Goal: Task Accomplishment & Management: Manage account settings

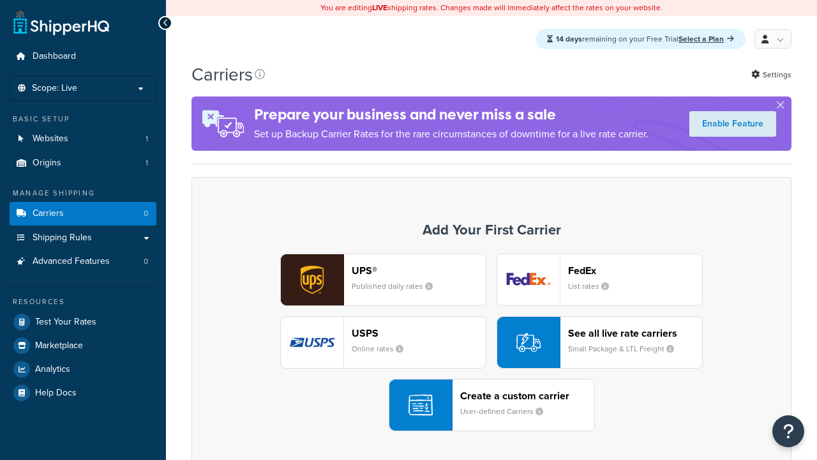
click at [492, 405] on div "Create a custom carrier User-defined Carriers" at bounding box center [527, 404] width 134 height 31
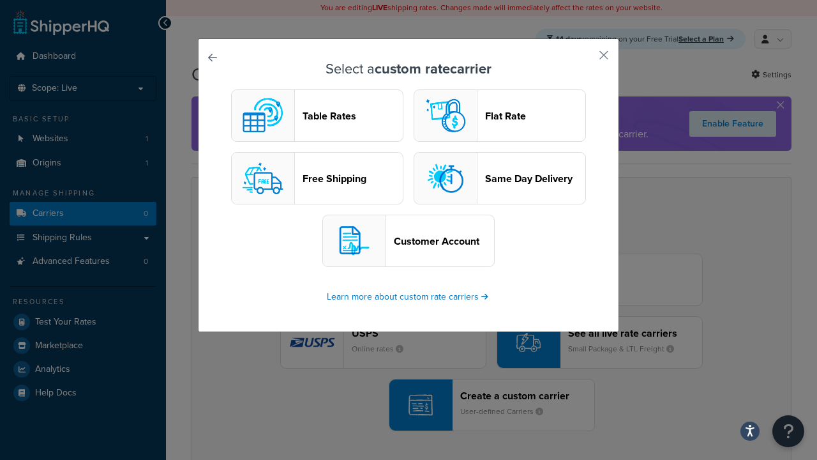
click at [317, 116] on header "Table Rates" at bounding box center [353, 116] width 100 height 12
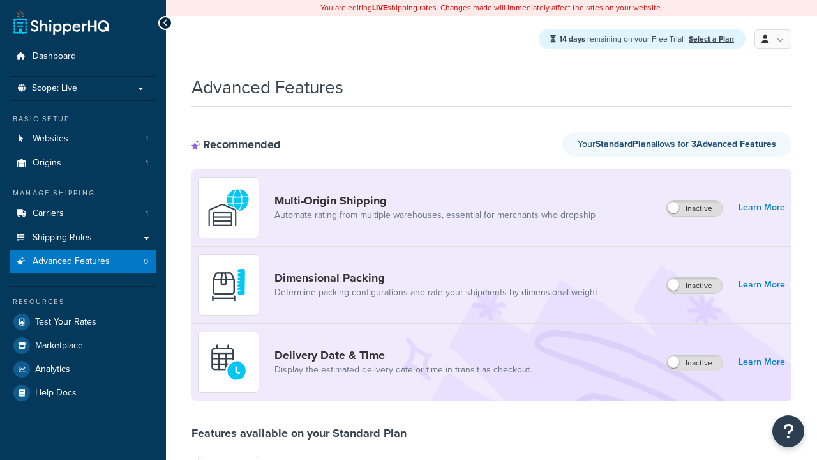
click at [695, 209] on label "Inactive" at bounding box center [695, 207] width 56 height 15
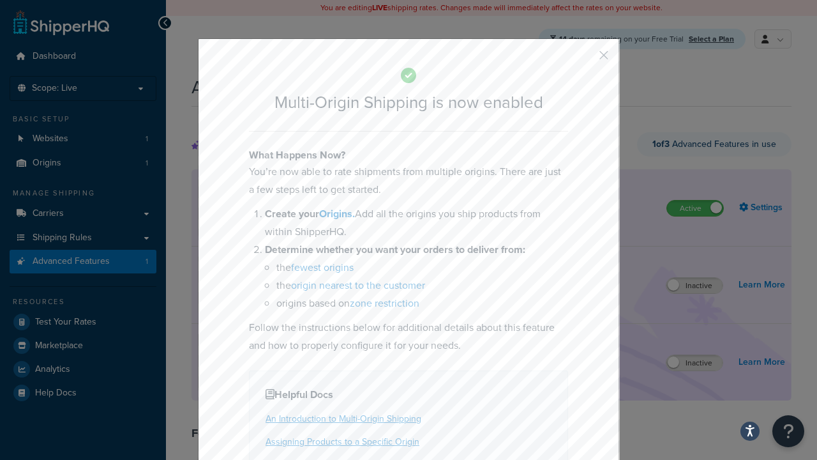
click at [585, 59] on button "button" at bounding box center [585, 59] width 3 height 3
click at [695, 200] on label "Active" at bounding box center [695, 207] width 56 height 15
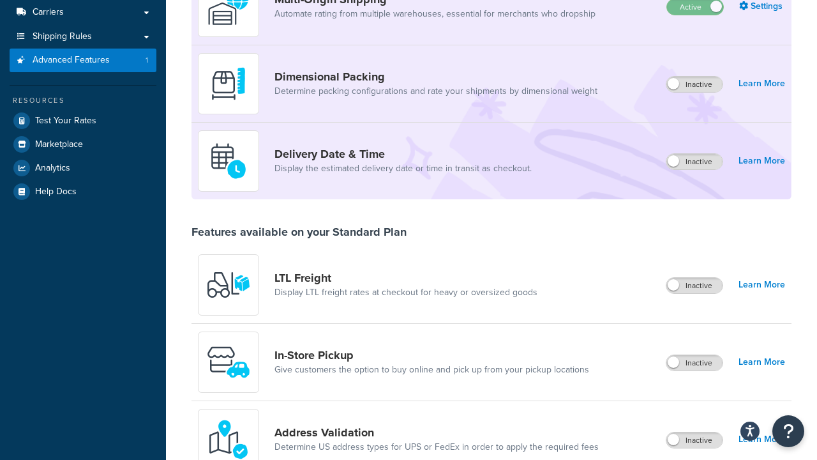
click at [695, 85] on label "Inactive" at bounding box center [695, 84] width 56 height 15
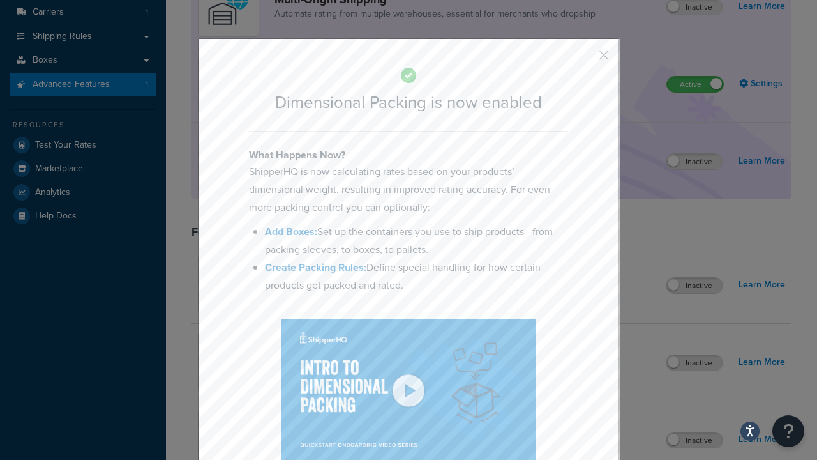
click at [585, 59] on button "button" at bounding box center [585, 59] width 3 height 3
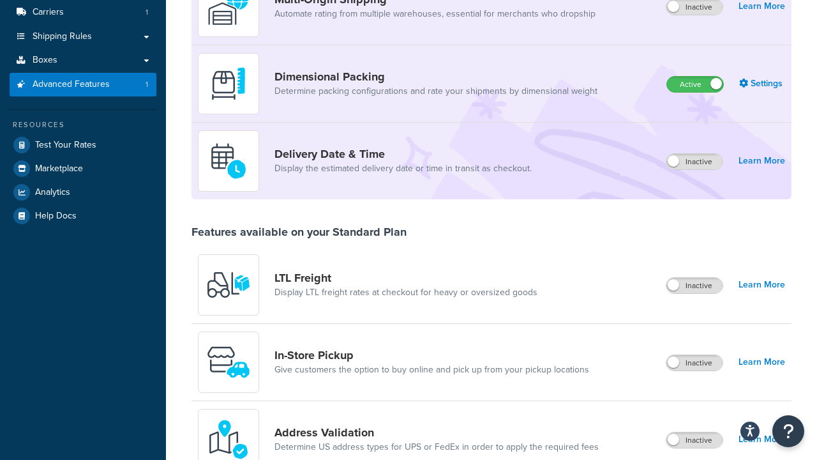
click at [695, 92] on label "Active" at bounding box center [695, 84] width 56 height 15
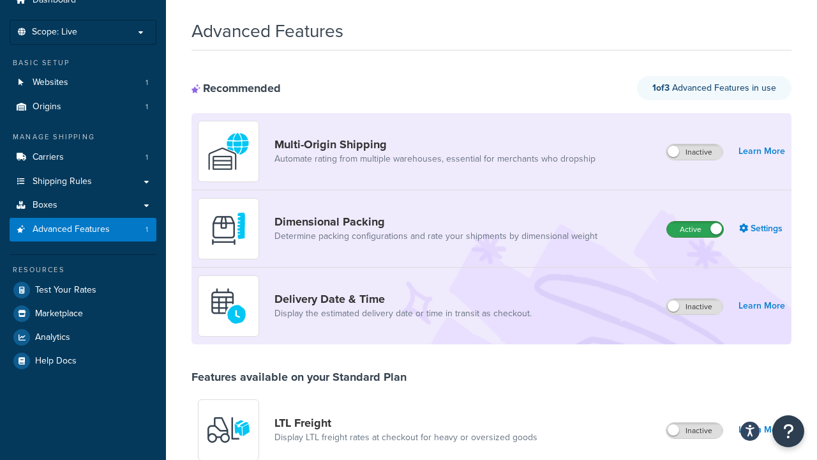
click at [695, 307] on label "Inactive" at bounding box center [695, 306] width 56 height 15
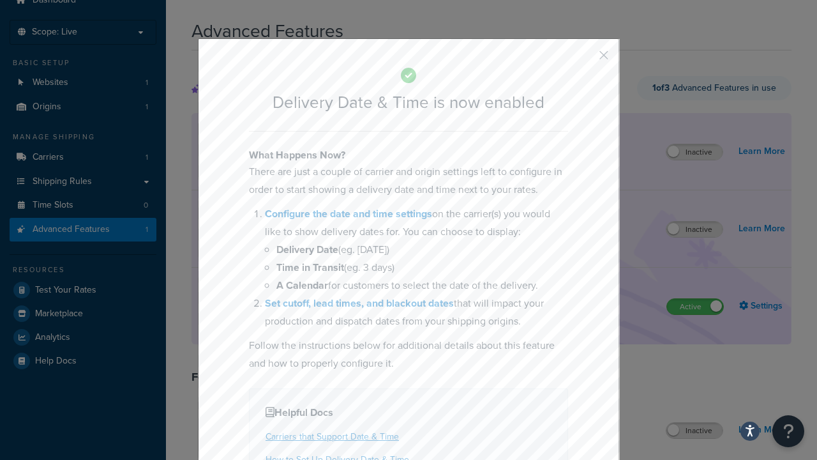
click at [585, 59] on button "button" at bounding box center [585, 59] width 3 height 3
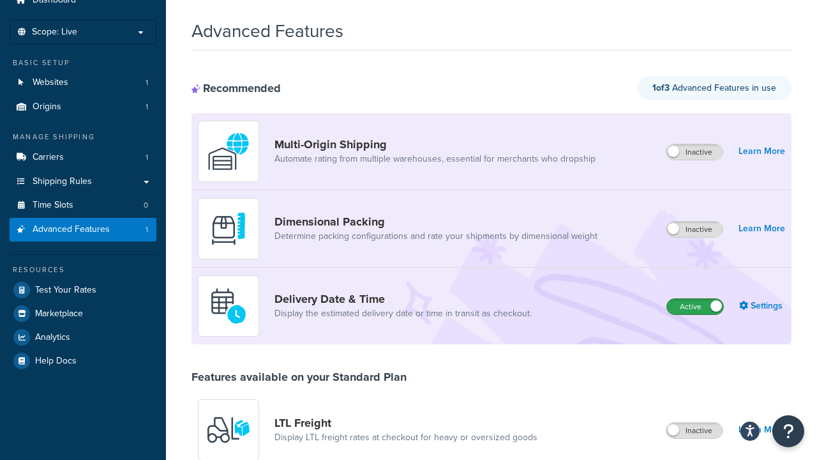
click at [695, 299] on label "Active" at bounding box center [695, 306] width 56 height 15
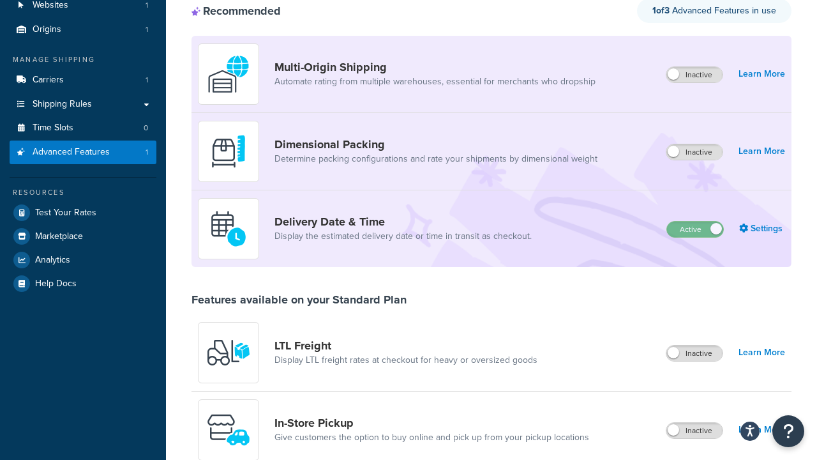
click at [695, 354] on label "Inactive" at bounding box center [695, 352] width 56 height 15
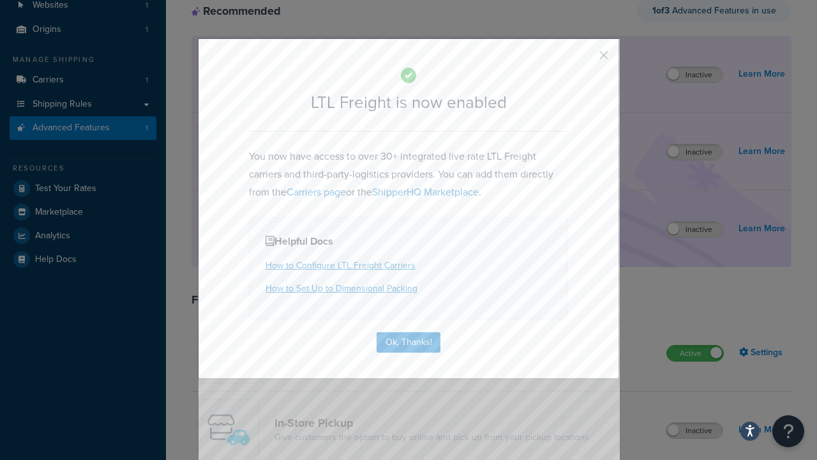
click at [585, 59] on button "button" at bounding box center [585, 59] width 3 height 3
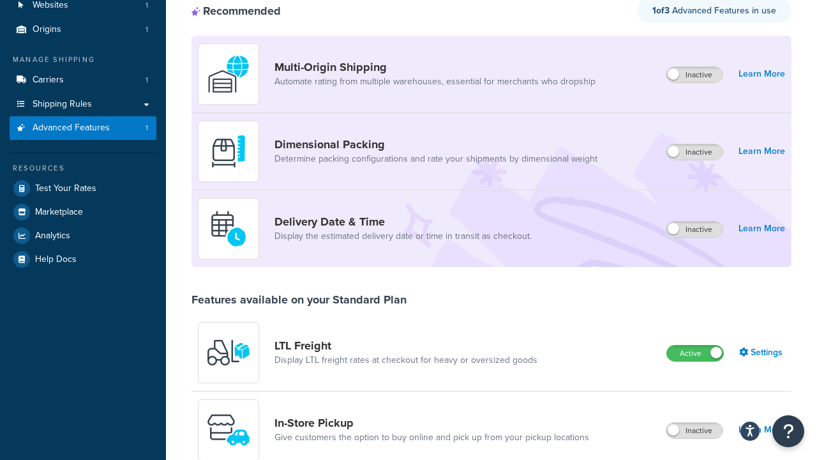
click at [695, 345] on label "Active" at bounding box center [695, 352] width 56 height 15
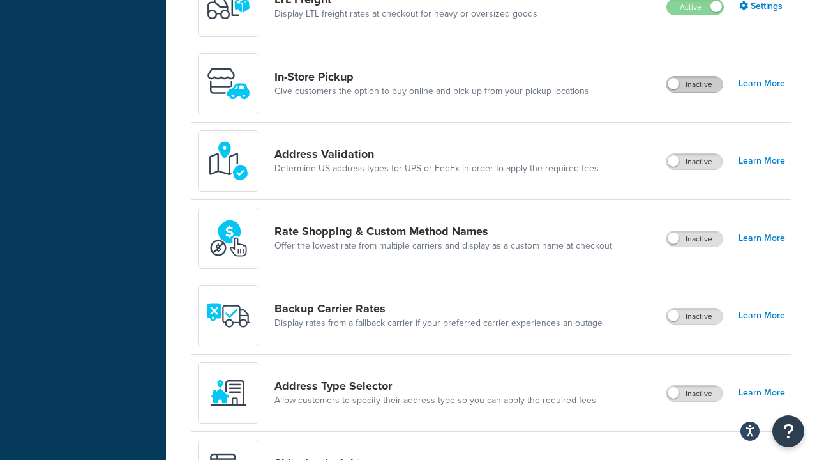
click at [695, 85] on label "Inactive" at bounding box center [695, 84] width 56 height 15
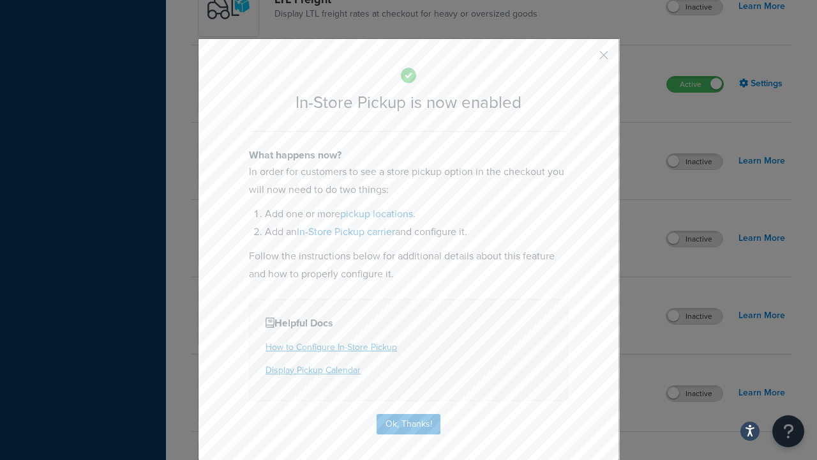
click at [585, 58] on button "button" at bounding box center [585, 59] width 3 height 3
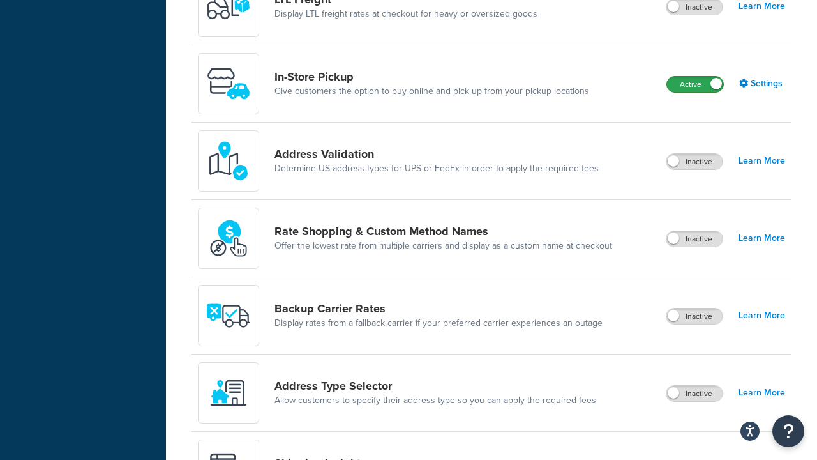
click at [695, 77] on label "Active" at bounding box center [695, 84] width 56 height 15
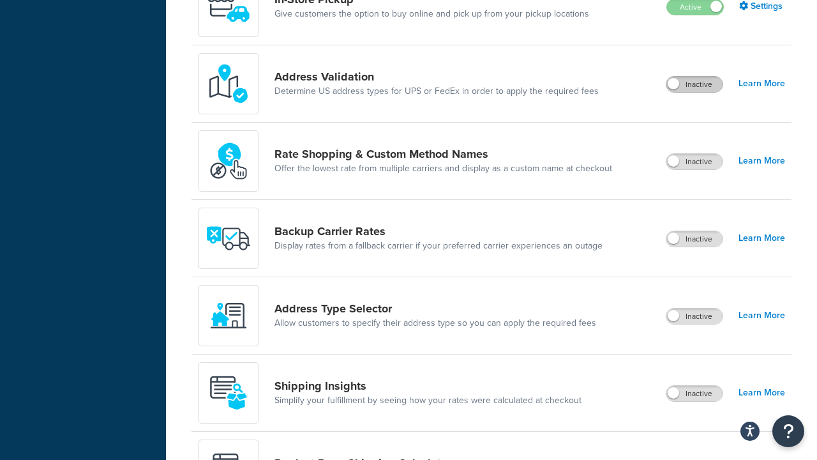
click at [695, 85] on label "Inactive" at bounding box center [695, 84] width 56 height 15
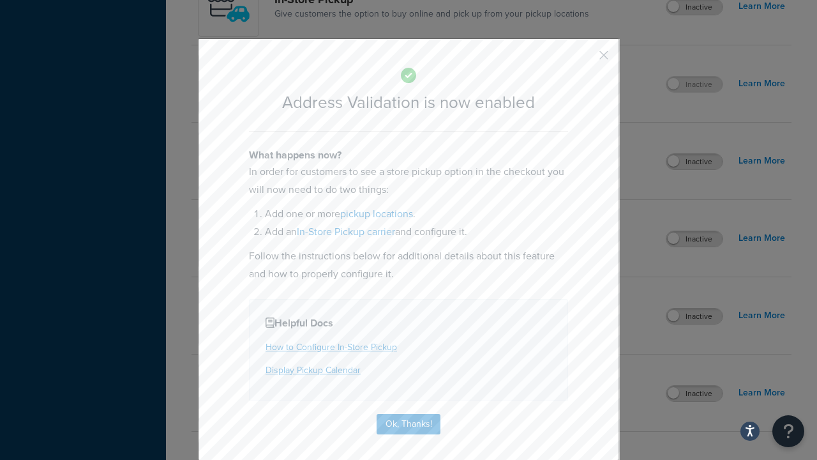
click at [585, 59] on button "button" at bounding box center [585, 59] width 3 height 3
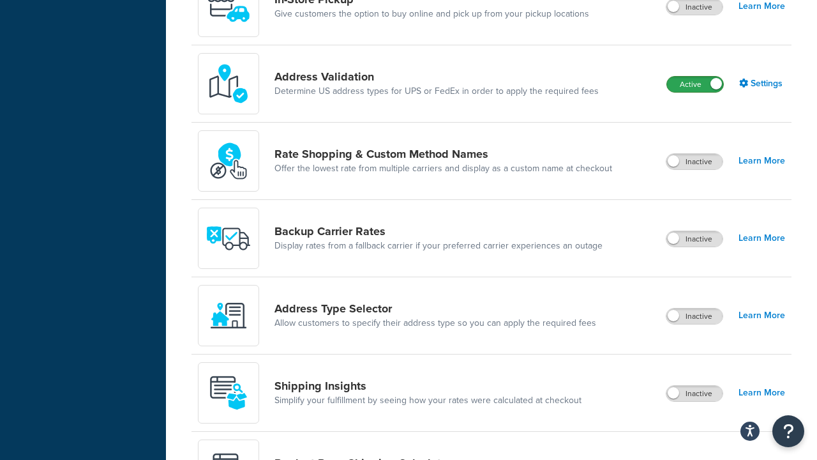
click at [695, 77] on label "Active" at bounding box center [695, 84] width 56 height 15
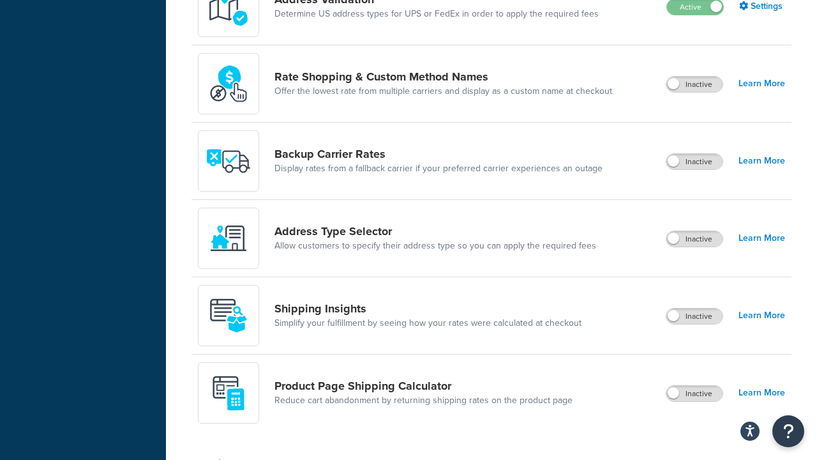
click at [695, 85] on label "Inactive" at bounding box center [695, 84] width 56 height 15
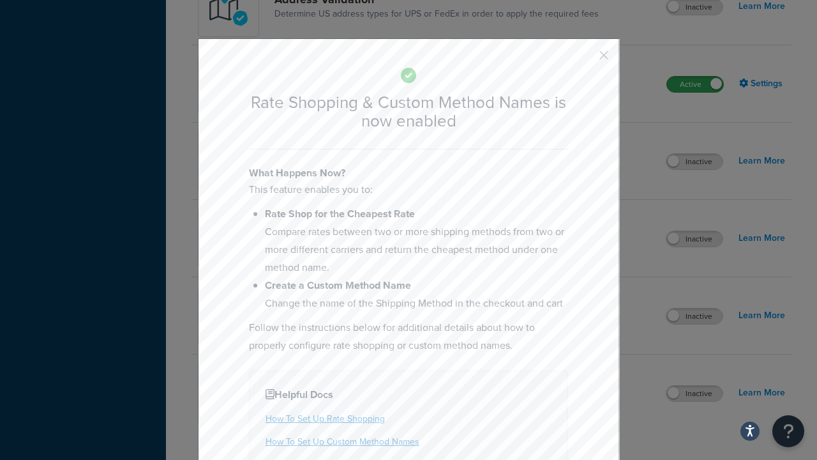
click at [585, 59] on button "button" at bounding box center [585, 59] width 3 height 3
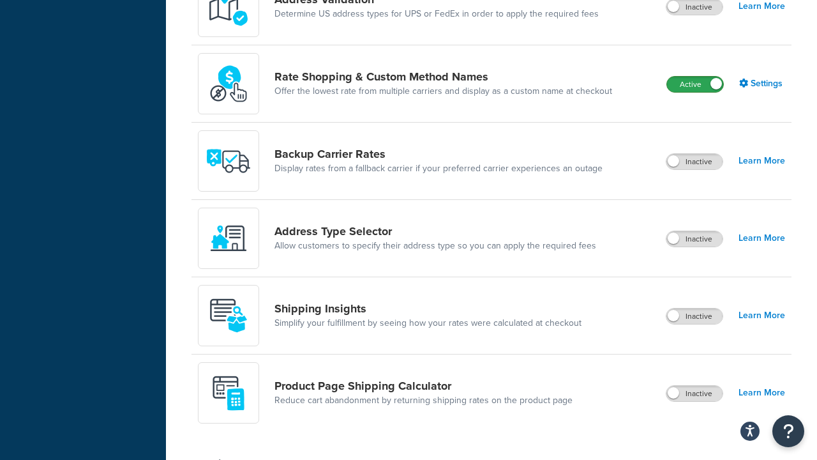
click at [695, 77] on label "Active" at bounding box center [695, 84] width 56 height 15
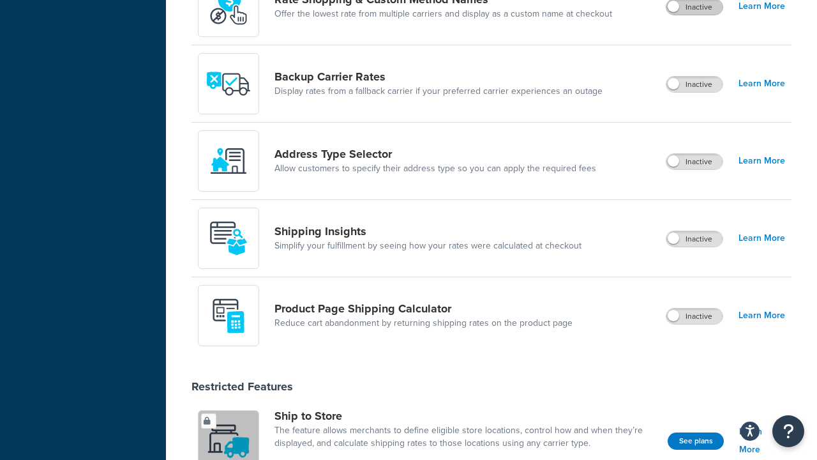
click at [695, 85] on label "Inactive" at bounding box center [695, 84] width 56 height 15
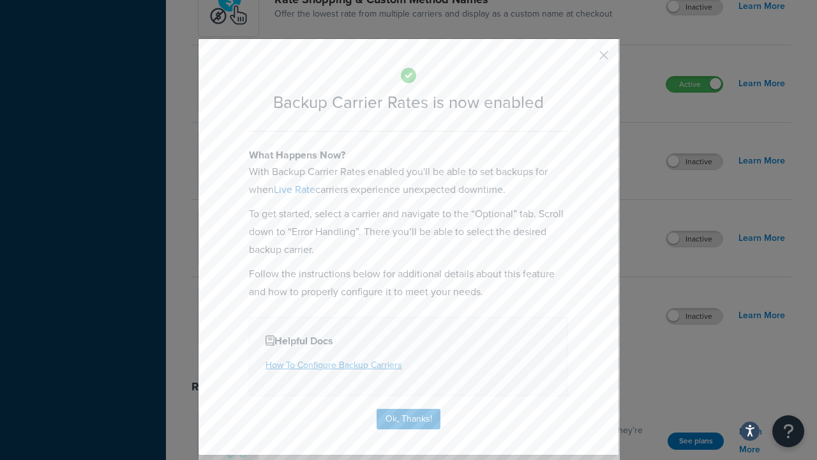
click at [585, 59] on button "button" at bounding box center [585, 59] width 3 height 3
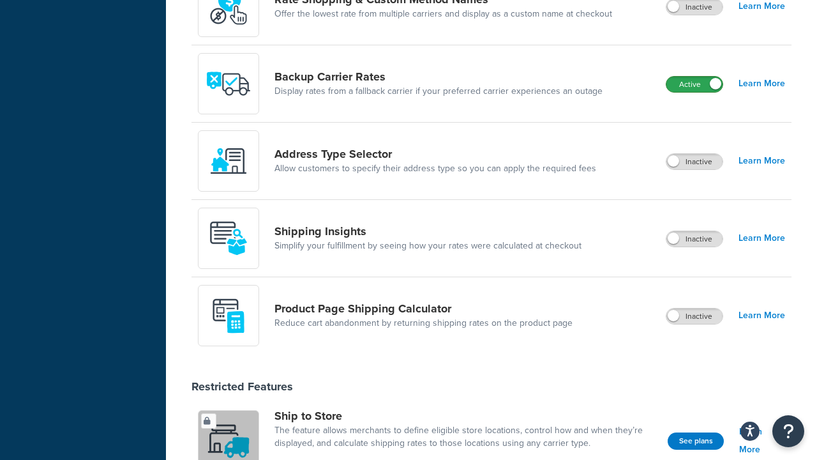
click at [695, 77] on label "Active" at bounding box center [695, 84] width 56 height 15
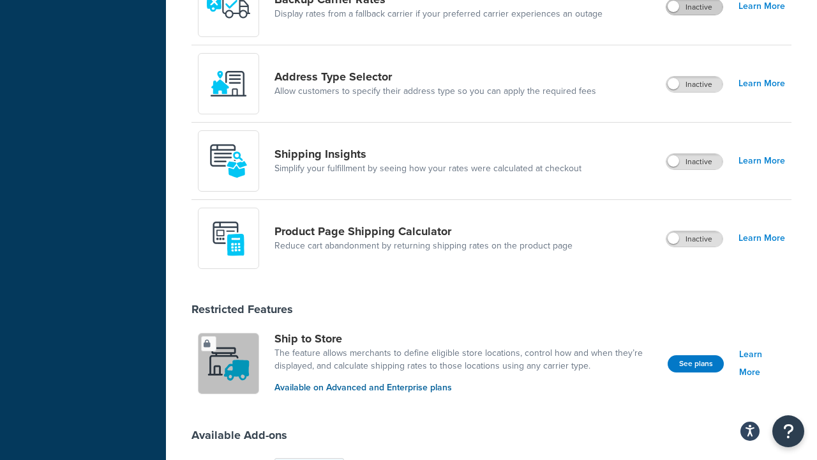
click at [695, 85] on label "Inactive" at bounding box center [695, 84] width 56 height 15
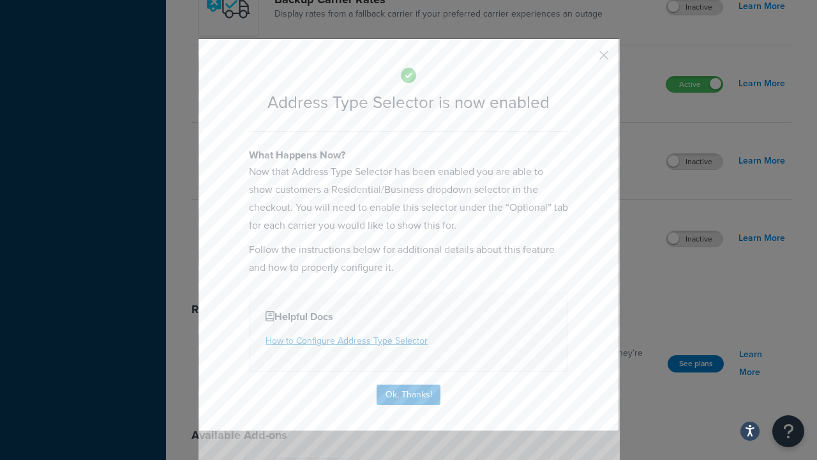
click at [585, 59] on button "button" at bounding box center [585, 59] width 3 height 3
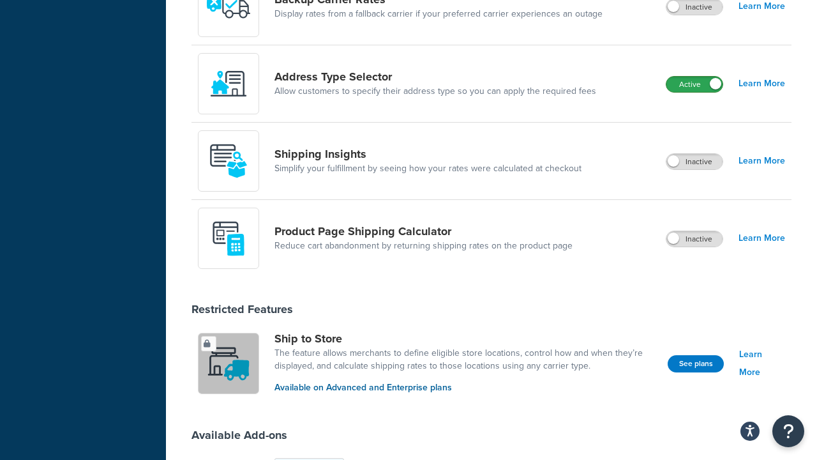
click at [695, 85] on label "Active" at bounding box center [695, 84] width 56 height 15
click at [695, 239] on label "Inactive" at bounding box center [695, 238] width 56 height 15
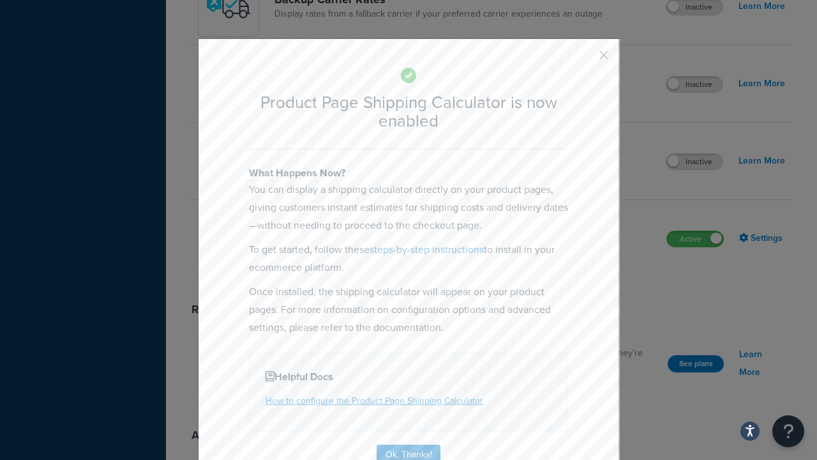
click at [585, 59] on button "button" at bounding box center [585, 59] width 3 height 3
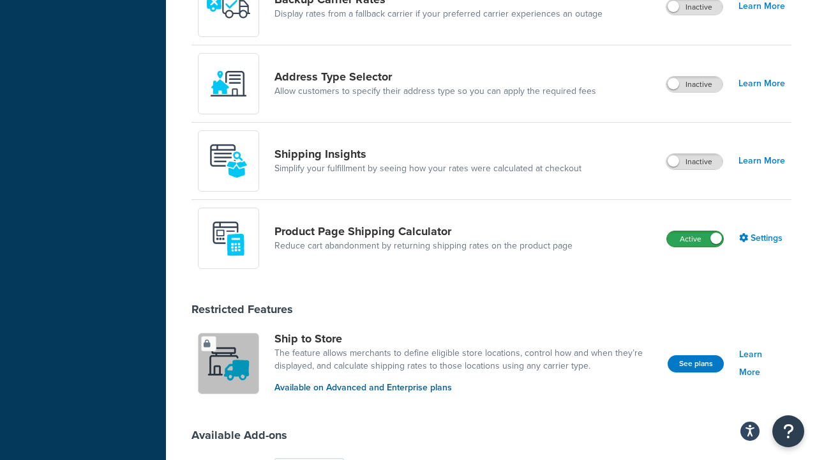
click at [695, 231] on label "Active" at bounding box center [695, 238] width 56 height 15
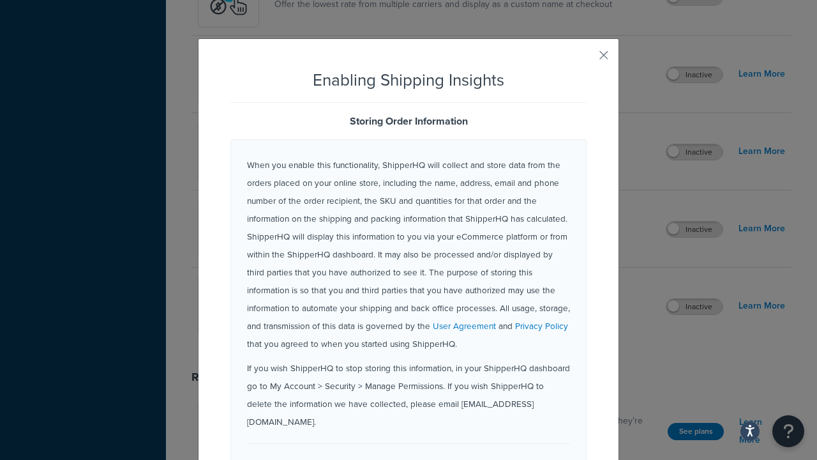
checkbox input "true"
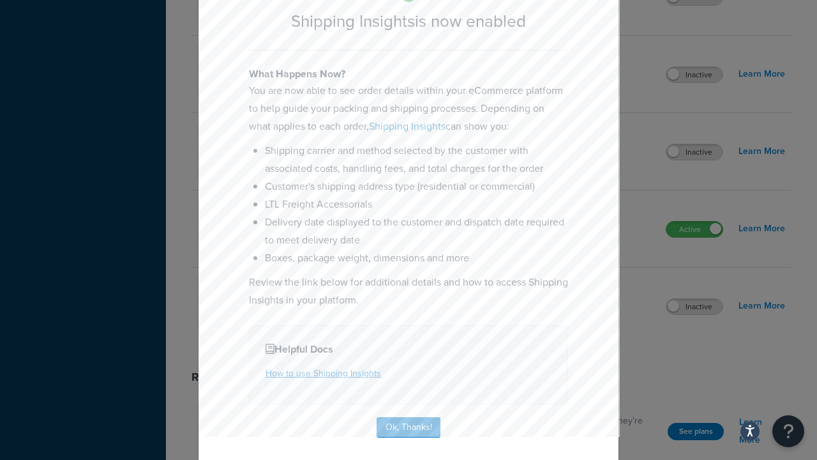
scroll to position [943, 0]
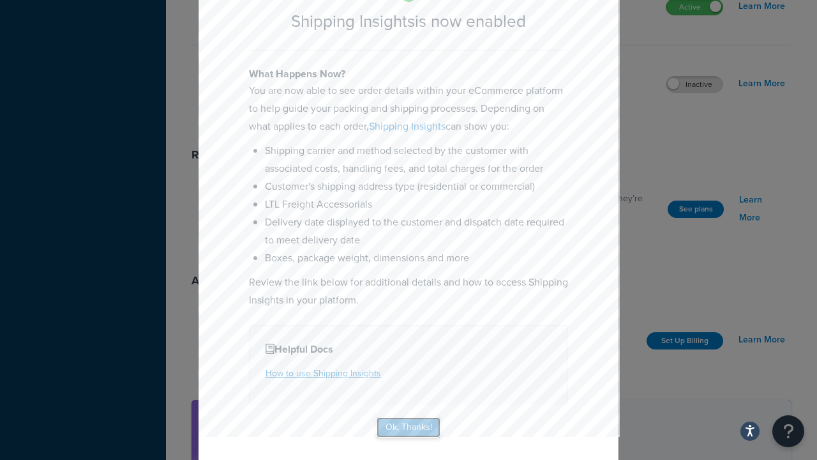
click at [403, 420] on button "Ok, Thanks!" at bounding box center [409, 427] width 64 height 20
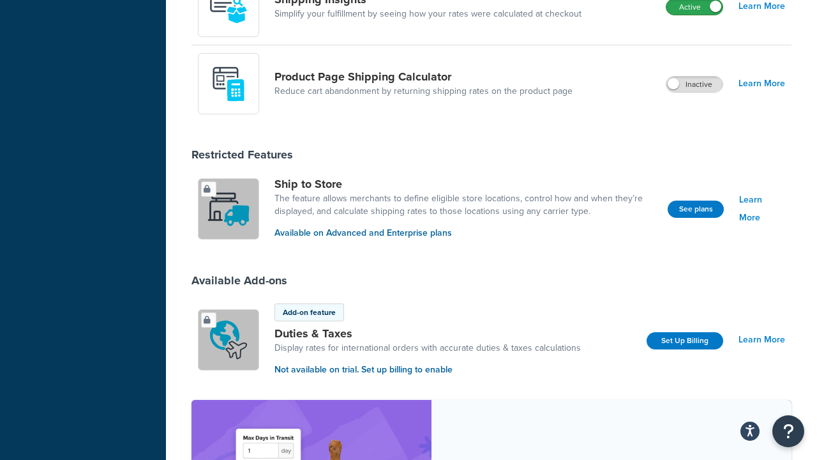
click at [695, 15] on label "Active" at bounding box center [695, 6] width 56 height 15
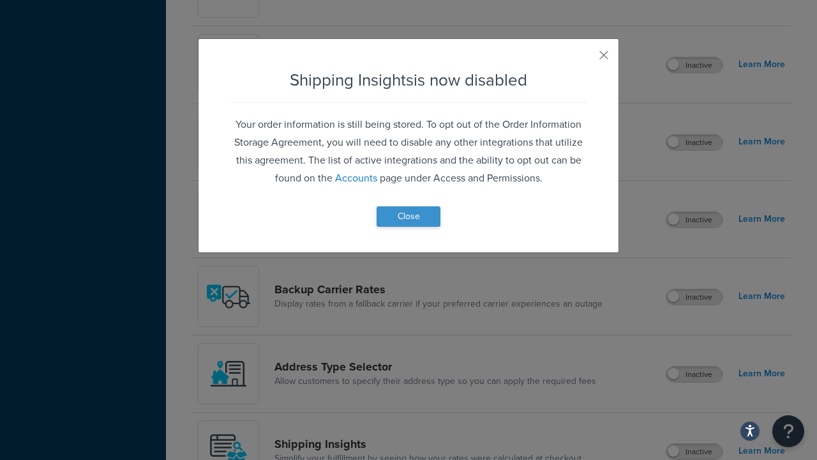
click at [409, 216] on button "Close" at bounding box center [409, 216] width 64 height 20
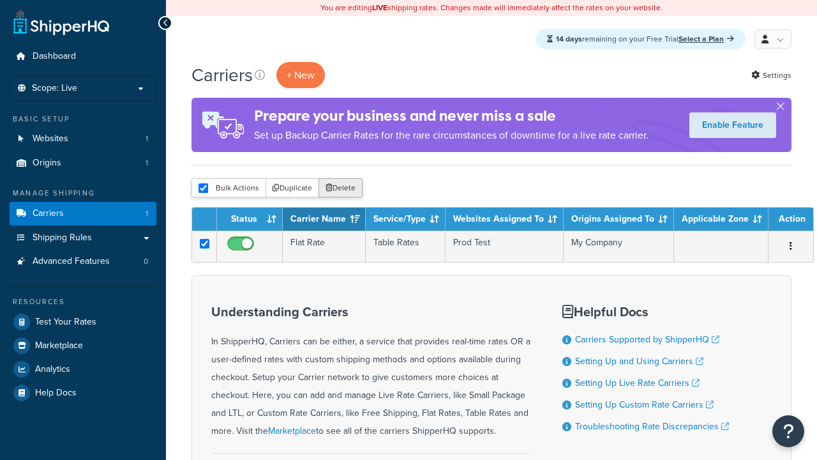
click at [340, 189] on button "Delete" at bounding box center [341, 187] width 44 height 19
